Goal: Task Accomplishment & Management: Complete application form

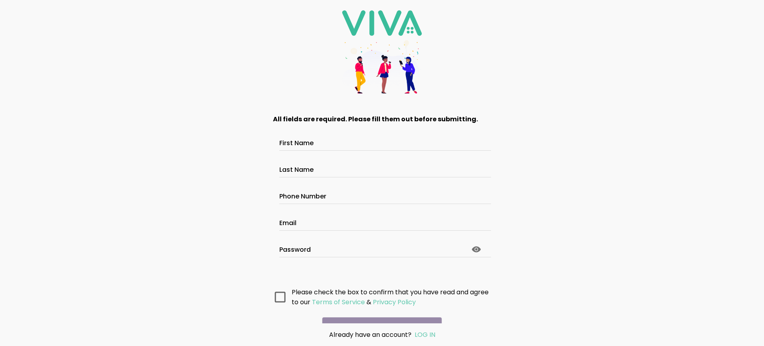
click at [379, 312] on main "All fields are required. Please fill them out before submitting. First Name Las…" at bounding box center [382, 214] width 239 height 220
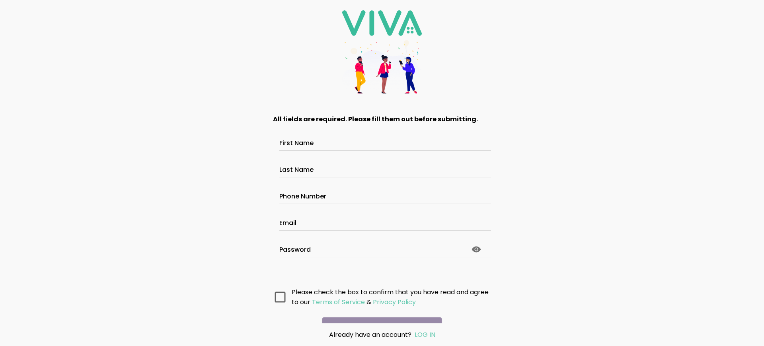
click at [379, 312] on main "All fields are required. Please fill them out before submitting. First Name Las…" at bounding box center [382, 214] width 239 height 220
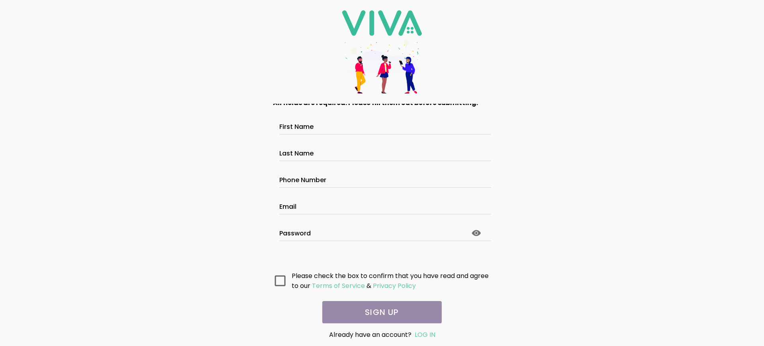
click at [379, 312] on main "All fields are required. Please fill them out before submitting. First Name Las…" at bounding box center [382, 214] width 239 height 220
